Goal: Transaction & Acquisition: Obtain resource

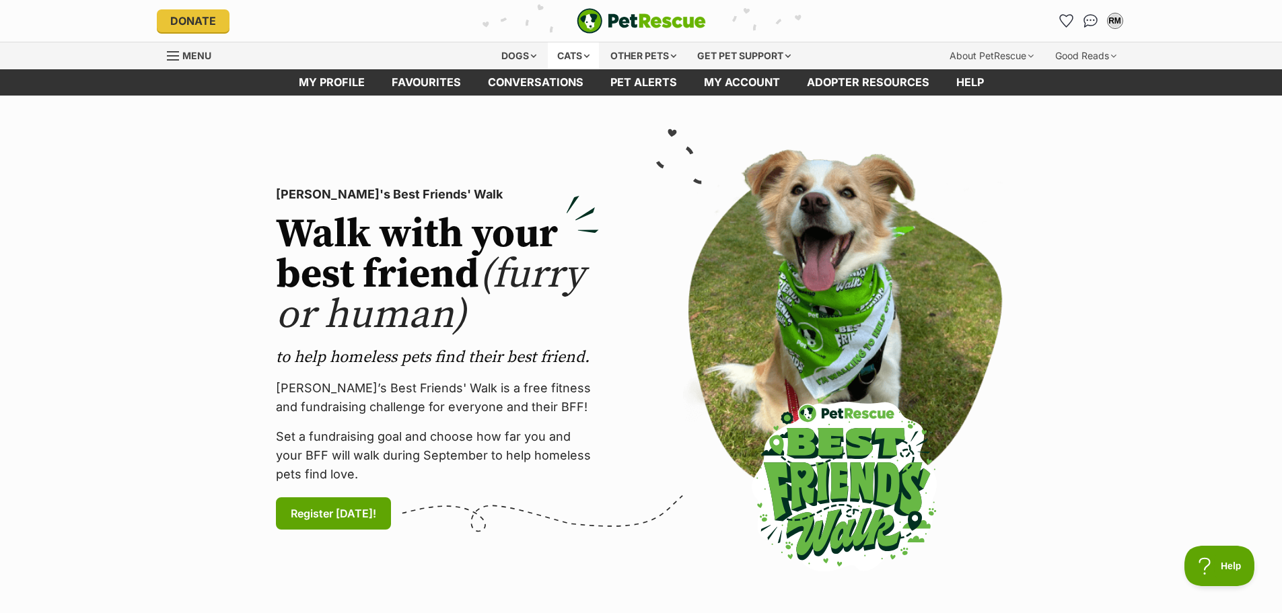
click at [573, 56] on div "Cats" at bounding box center [573, 55] width 51 height 27
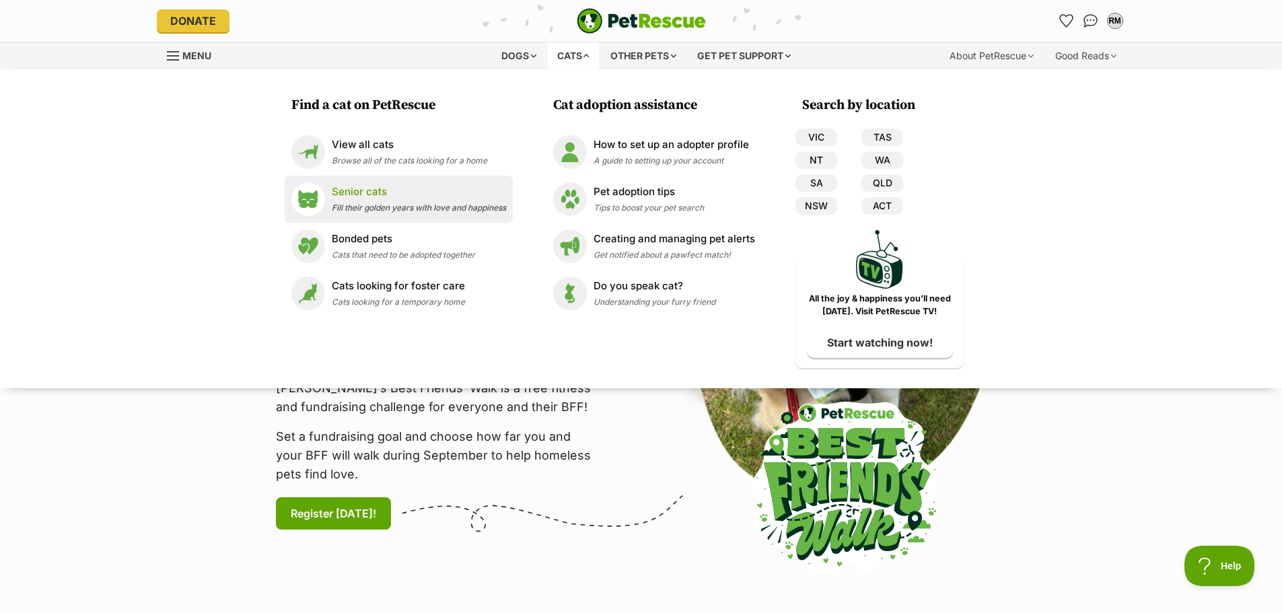
click at [419, 194] on p "Senior cats" at bounding box center [419, 191] width 174 height 15
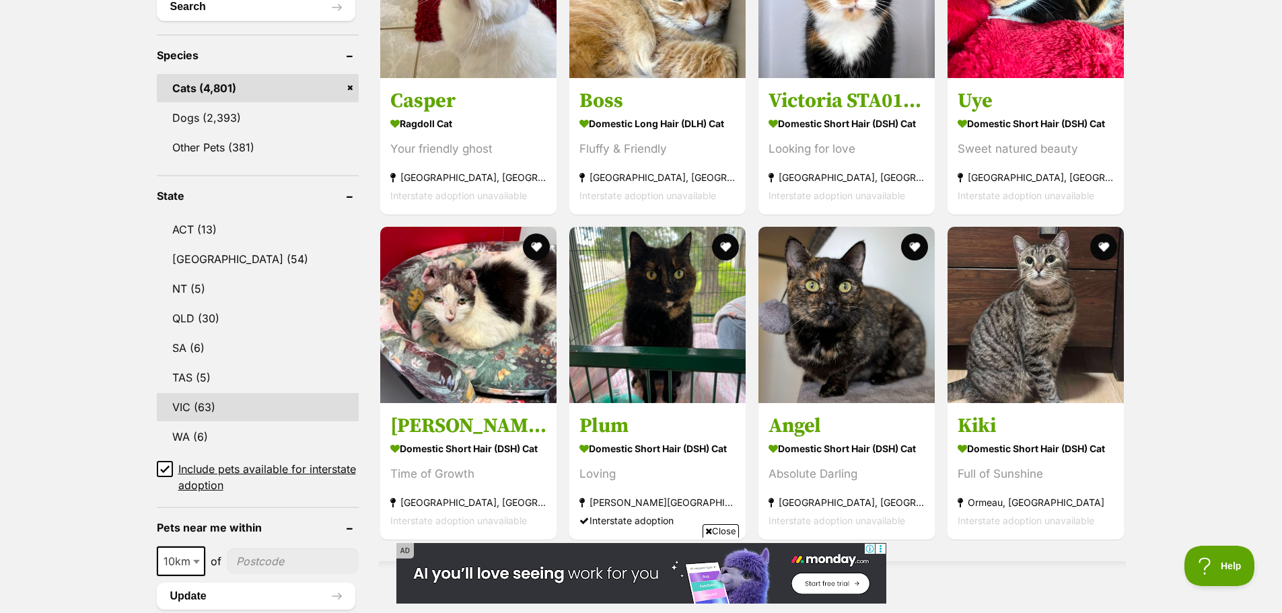
click at [192, 408] on link "VIC (63)" at bounding box center [258, 407] width 202 height 28
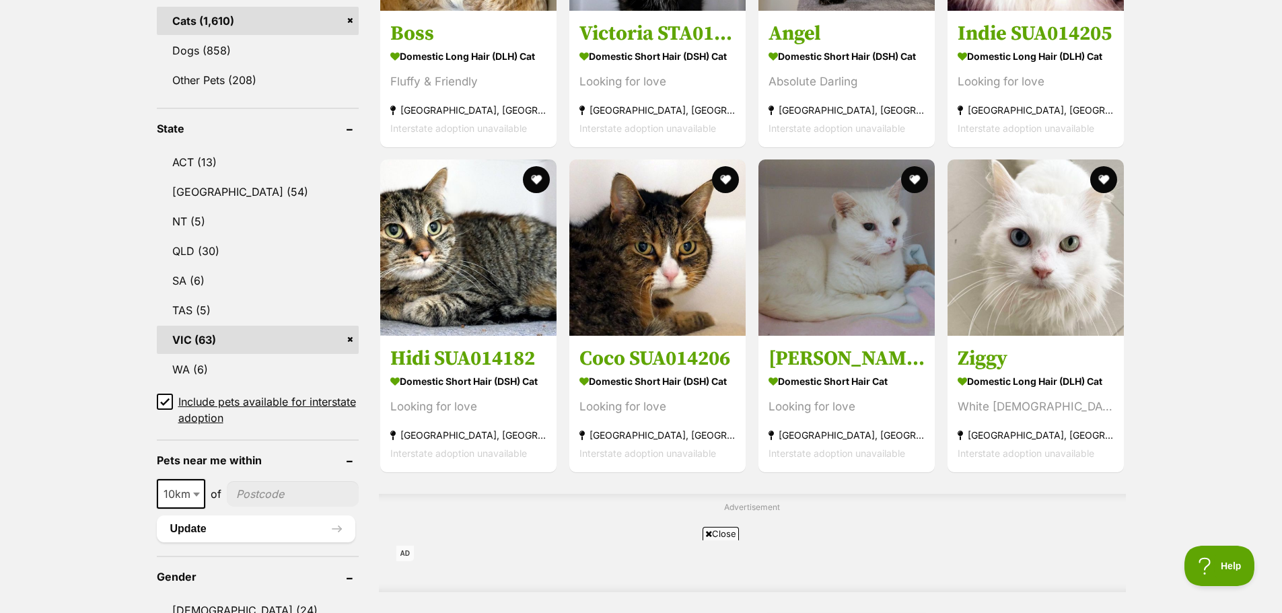
scroll to position [606, 0]
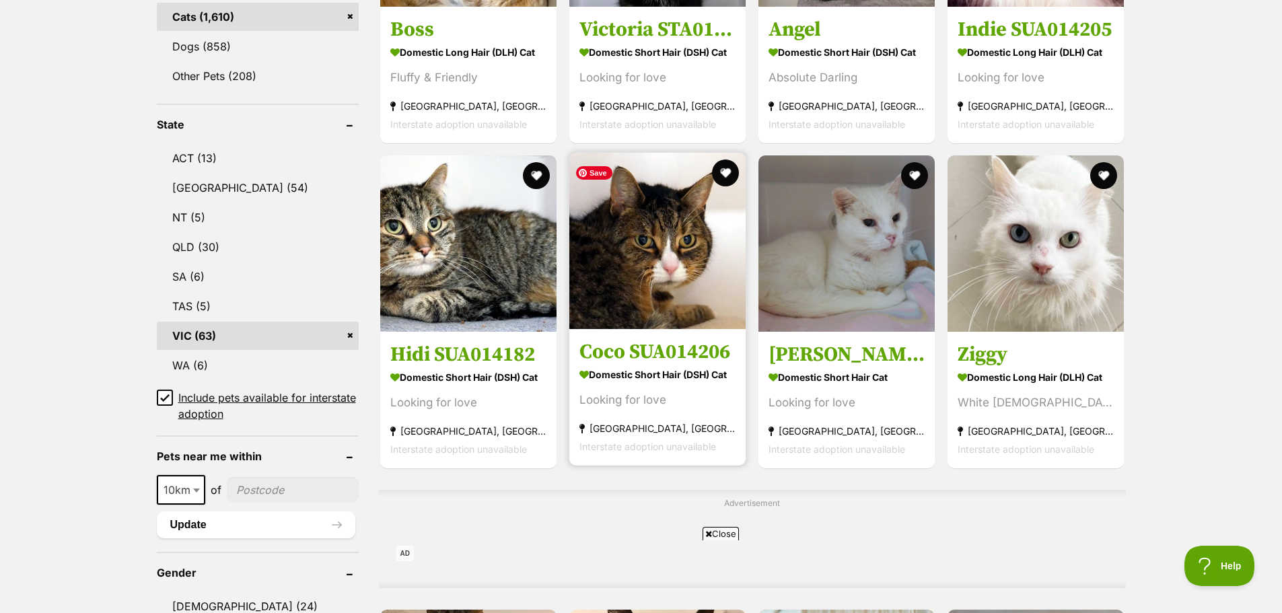
click at [688, 314] on img at bounding box center [657, 241] width 176 height 176
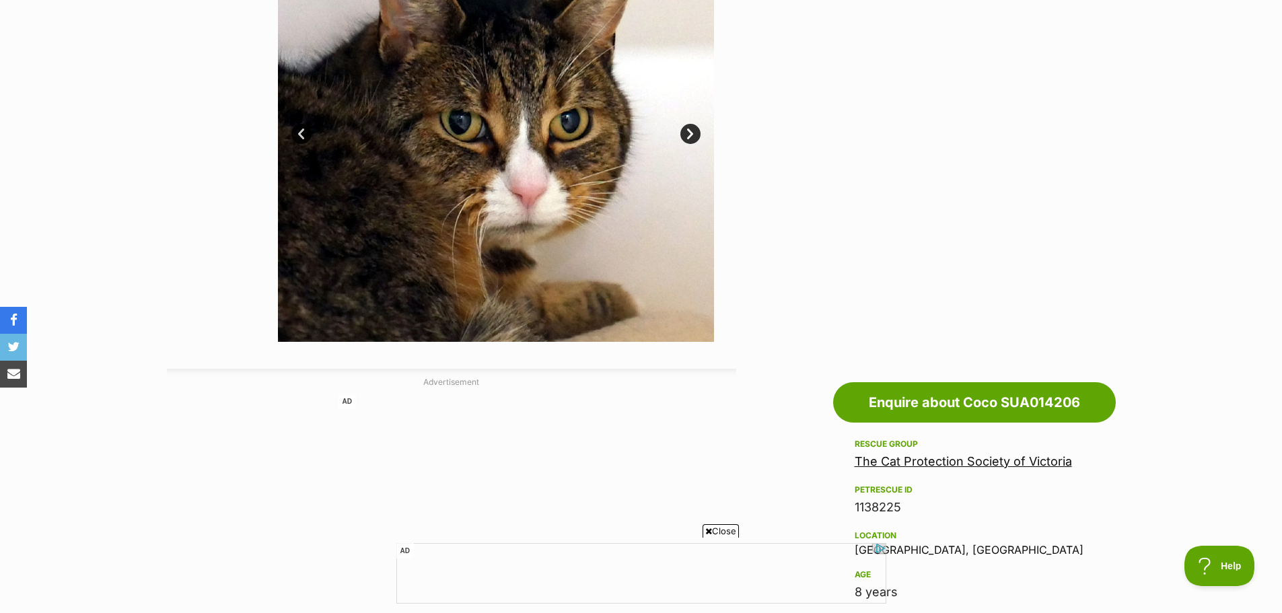
scroll to position [643, 0]
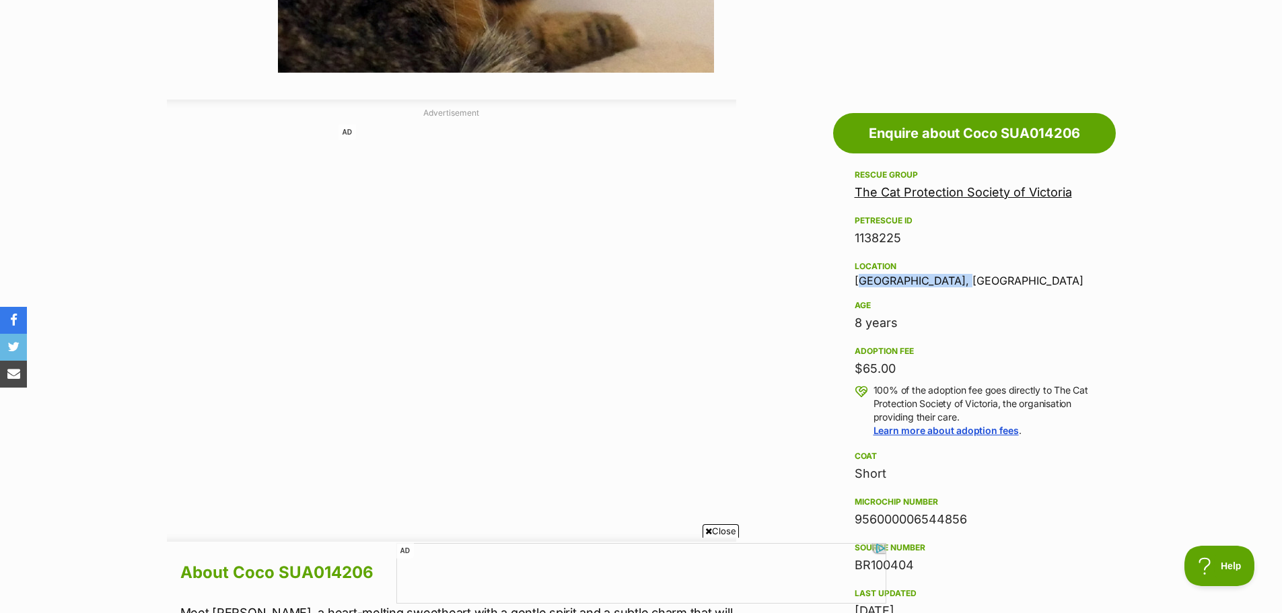
drag, startPoint x: 964, startPoint y: 281, endPoint x: 857, endPoint y: 280, distance: 107.7
click at [857, 280] on div "Location Greensborough, VIC" at bounding box center [975, 272] width 240 height 28
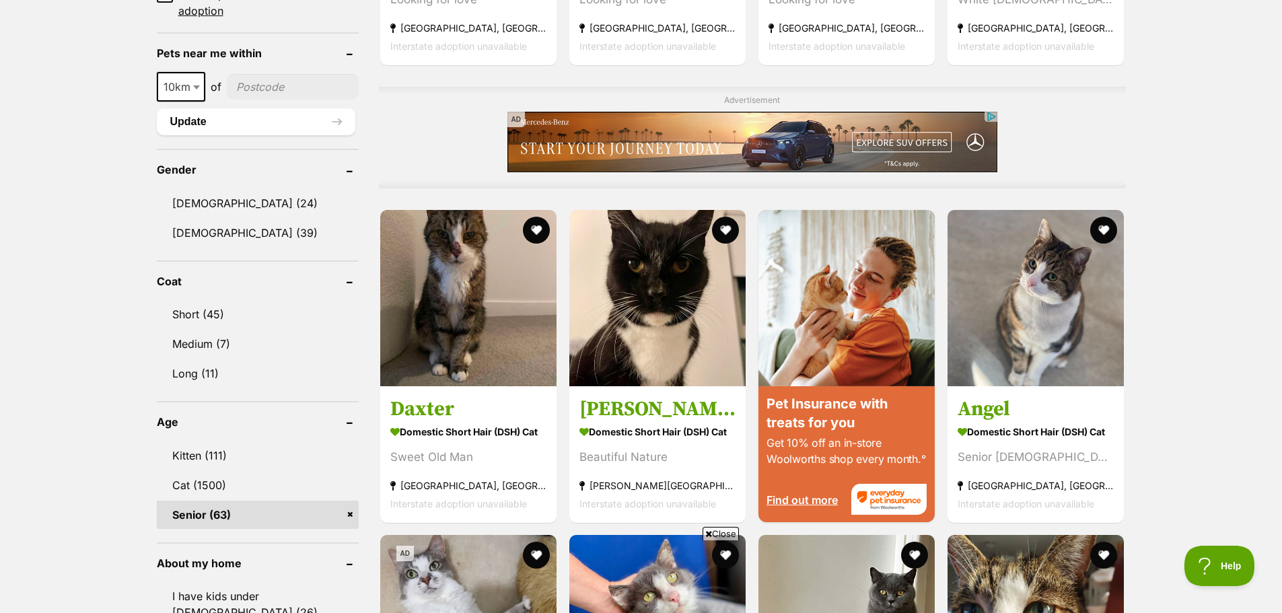
scroll to position [1077, 0]
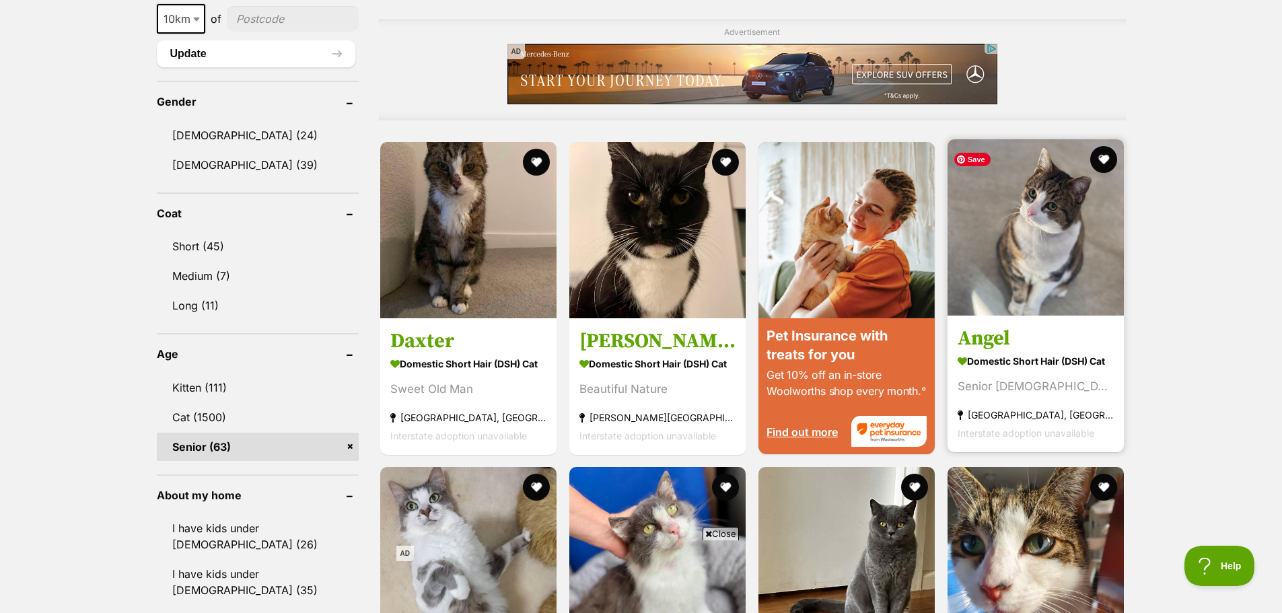
click at [1024, 229] on img at bounding box center [1035, 227] width 176 height 176
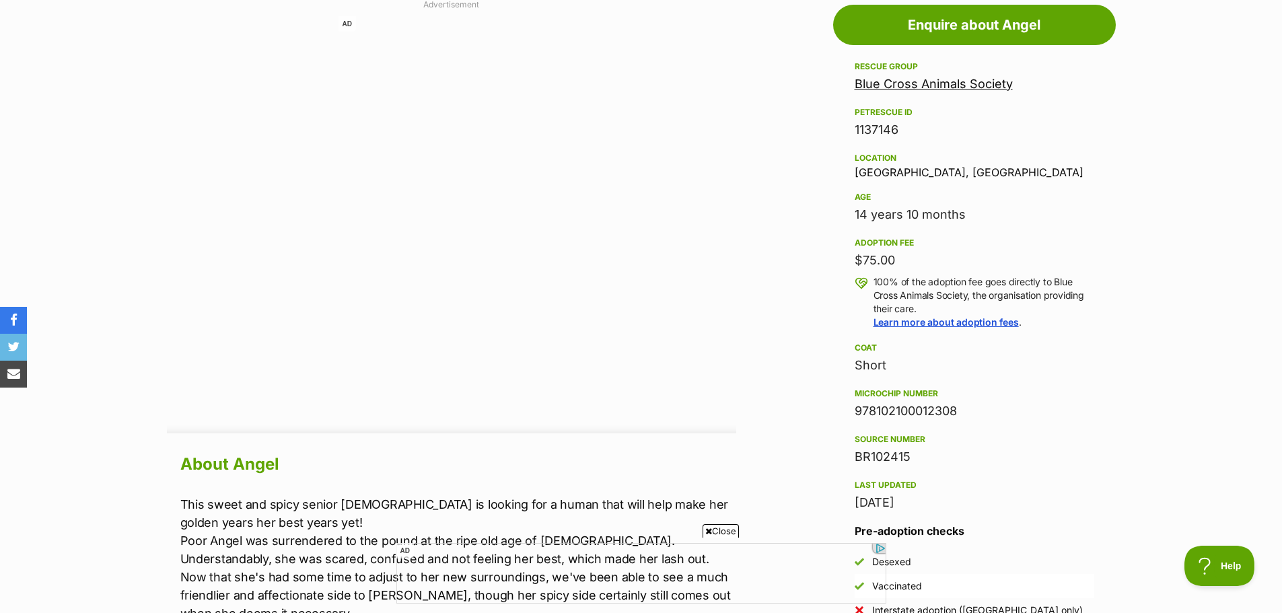
scroll to position [711, 0]
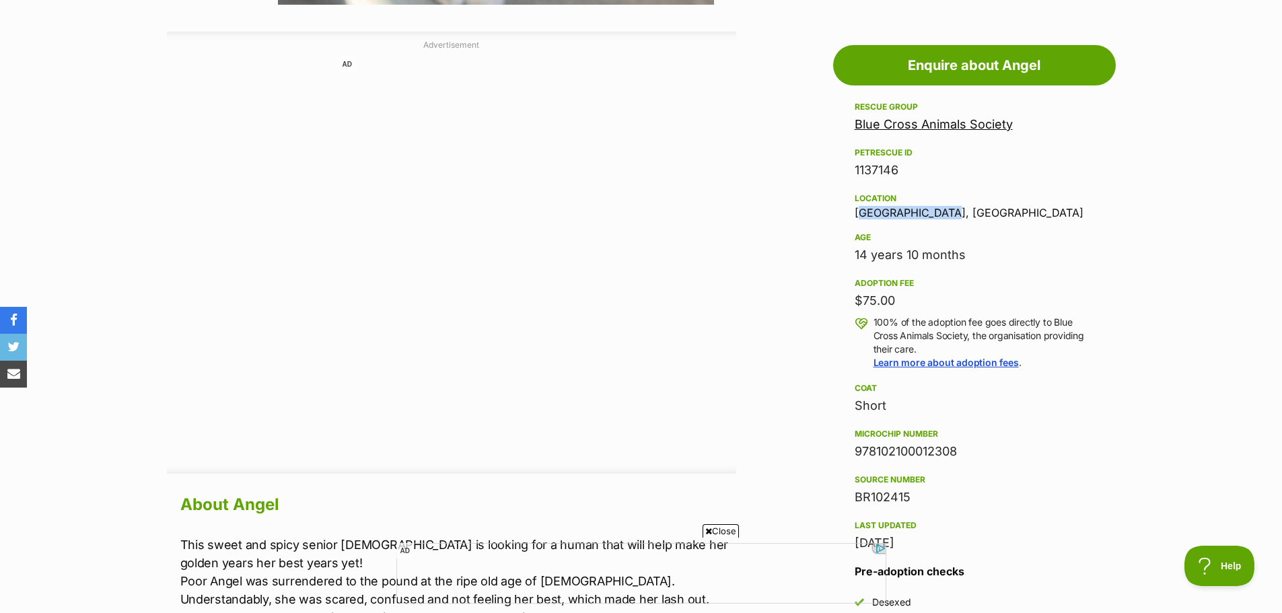
drag, startPoint x: 951, startPoint y: 211, endPoint x: 855, endPoint y: 216, distance: 96.4
click at [855, 216] on div "Location [GEOGRAPHIC_DATA], [GEOGRAPHIC_DATA]" at bounding box center [975, 204] width 240 height 28
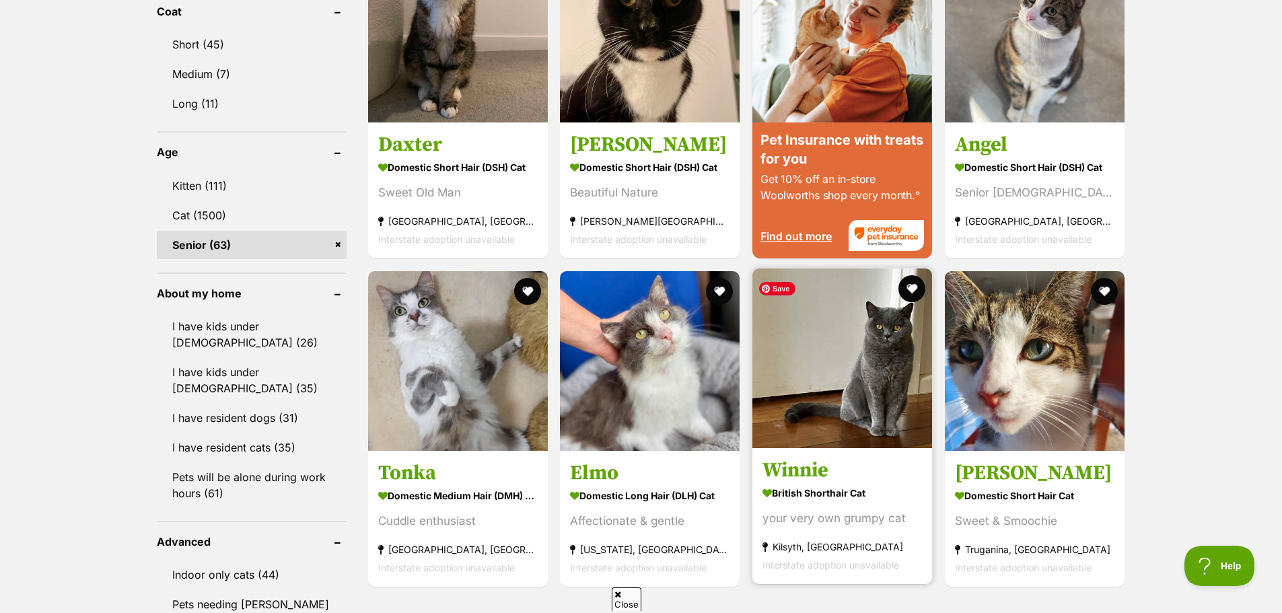
click at [820, 358] on img at bounding box center [842, 358] width 180 height 180
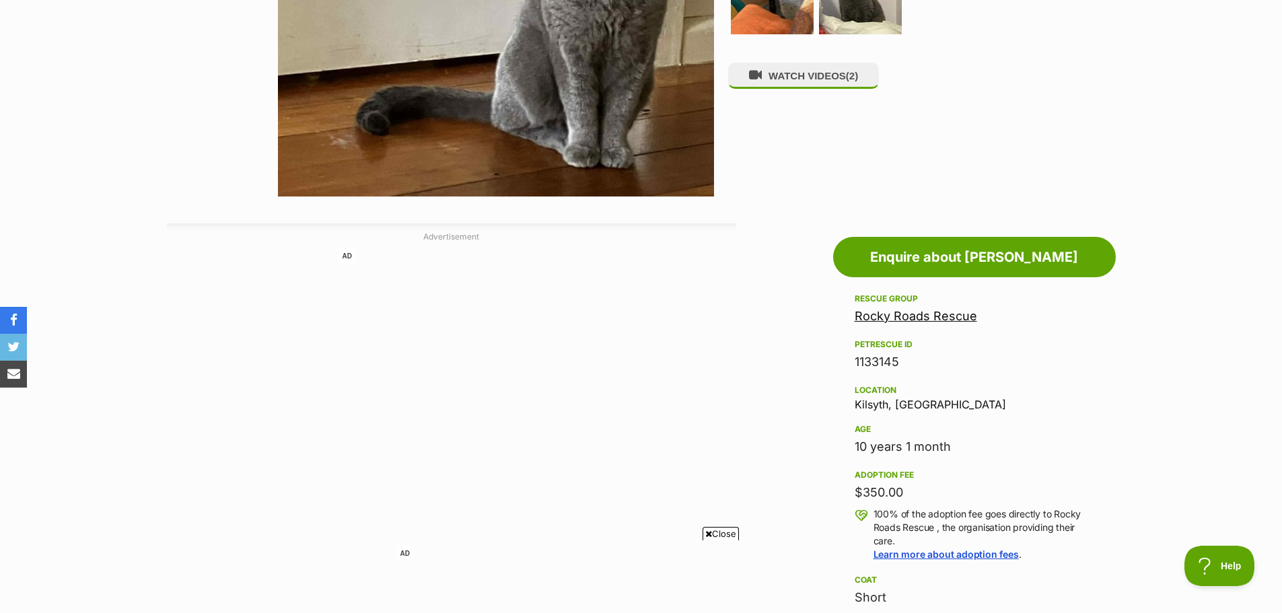
scroll to position [471, 0]
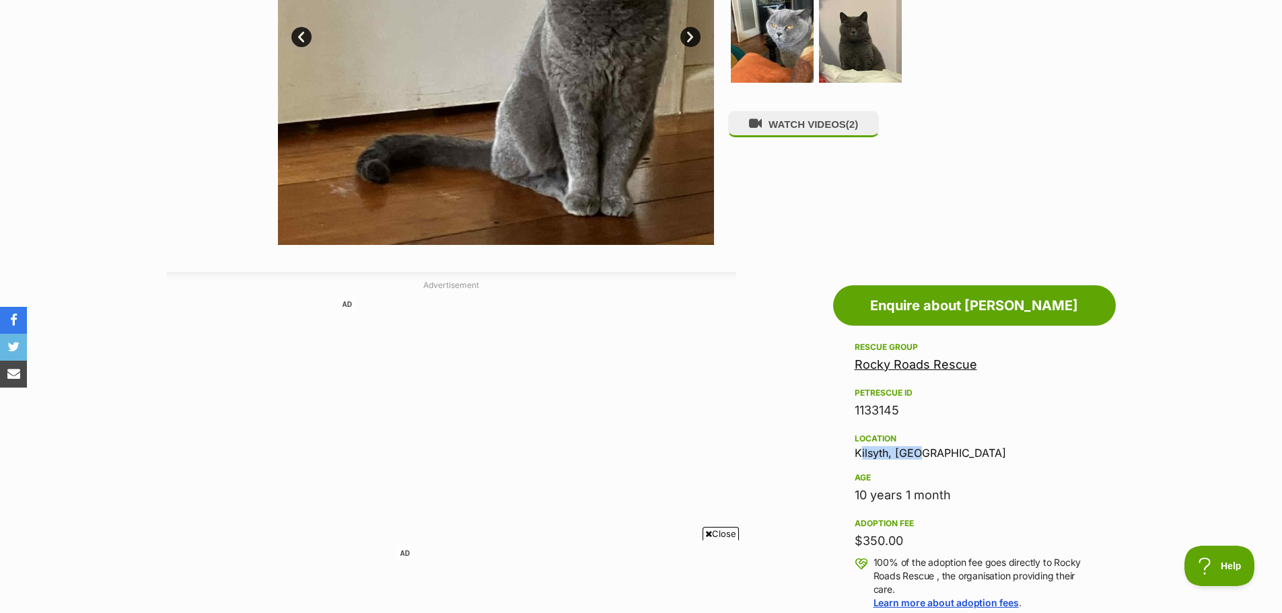
drag, startPoint x: 921, startPoint y: 454, endPoint x: 844, endPoint y: 450, distance: 76.1
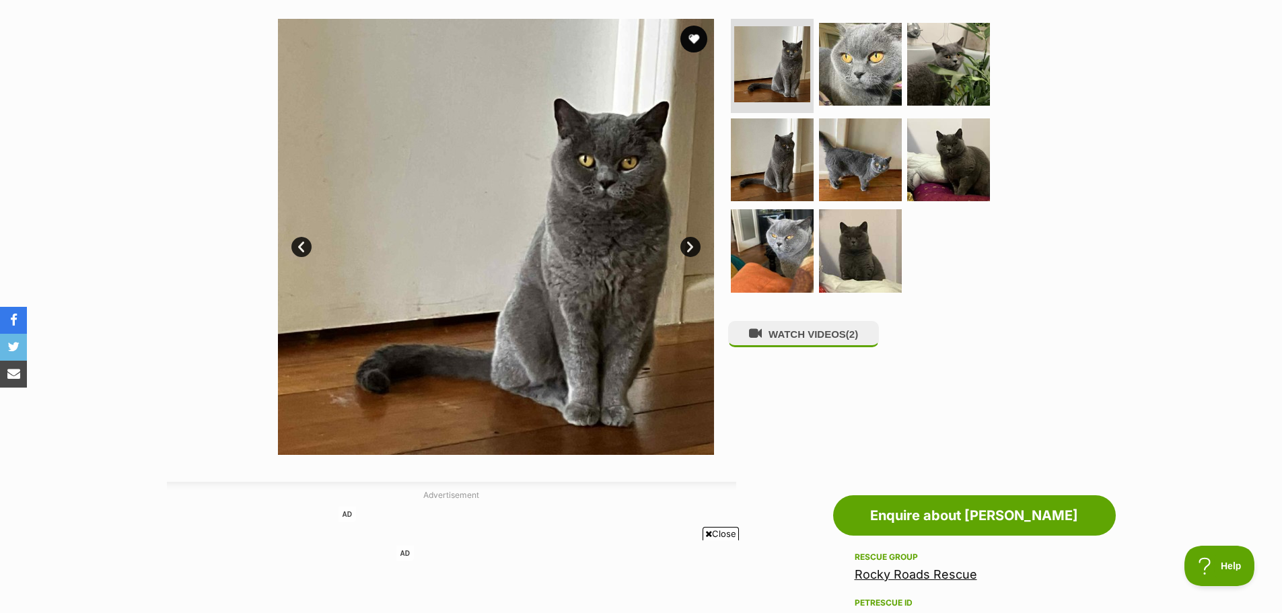
scroll to position [269, 0]
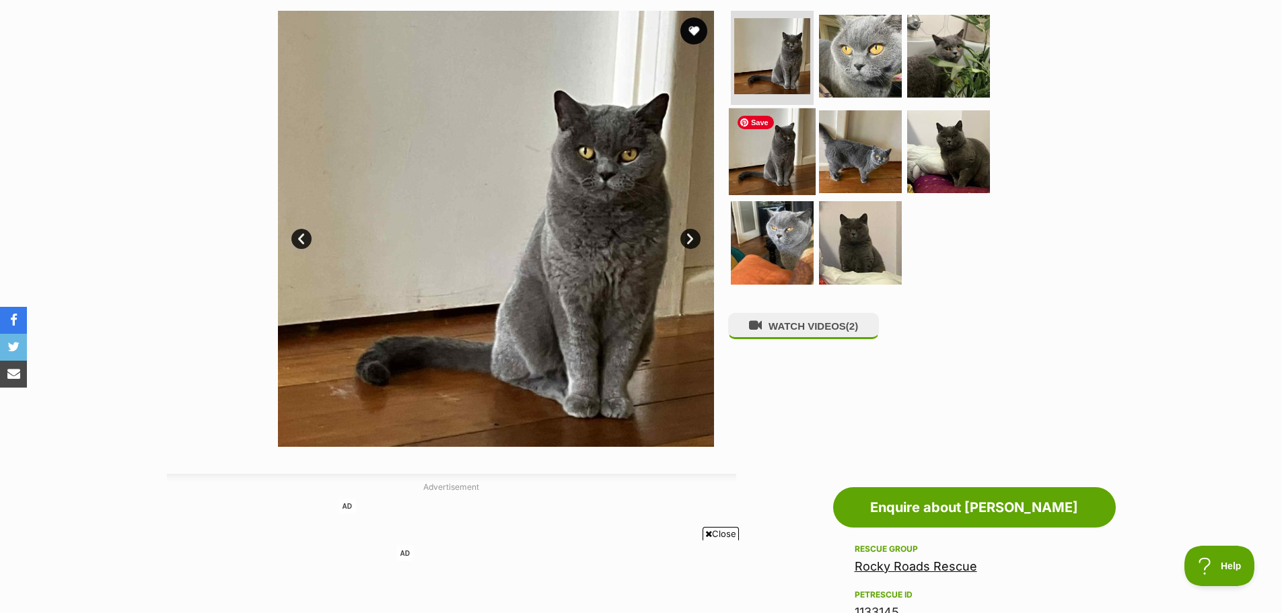
click at [761, 168] on img at bounding box center [772, 151] width 87 height 87
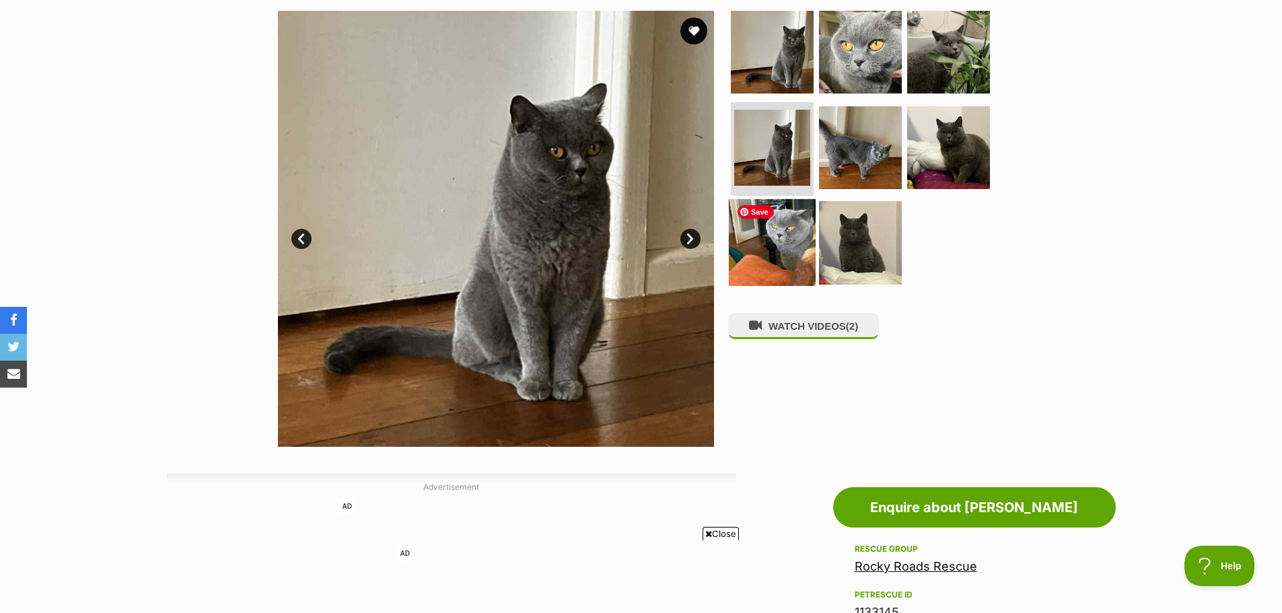
click at [766, 236] on img at bounding box center [772, 242] width 87 height 87
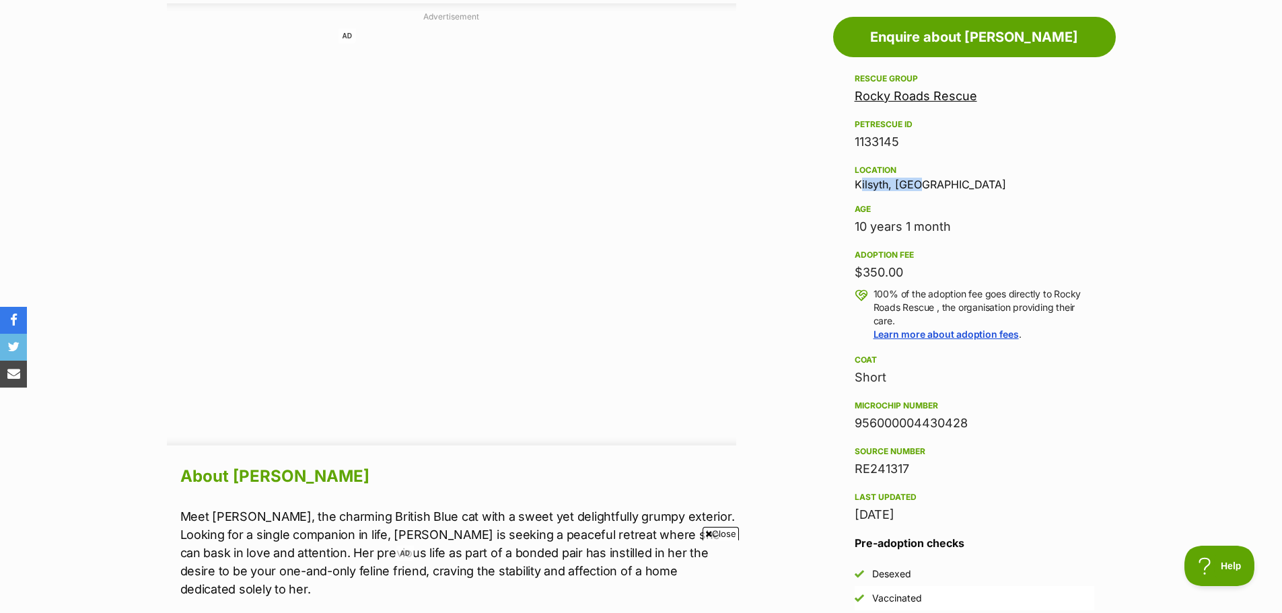
scroll to position [673, 0]
